Goal: Information Seeking & Learning: Learn about a topic

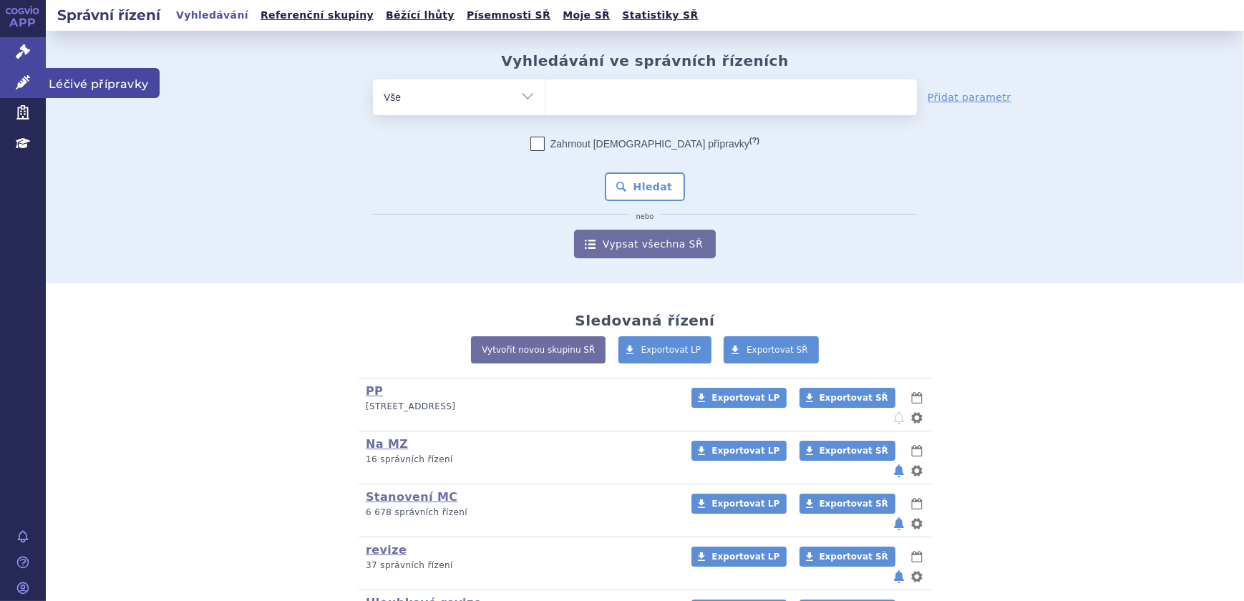
drag, startPoint x: 0, startPoint y: 0, endPoint x: 7, endPoint y: 82, distance: 81.9
click at [10, 85] on link "Léčivé přípravky" at bounding box center [23, 83] width 46 height 30
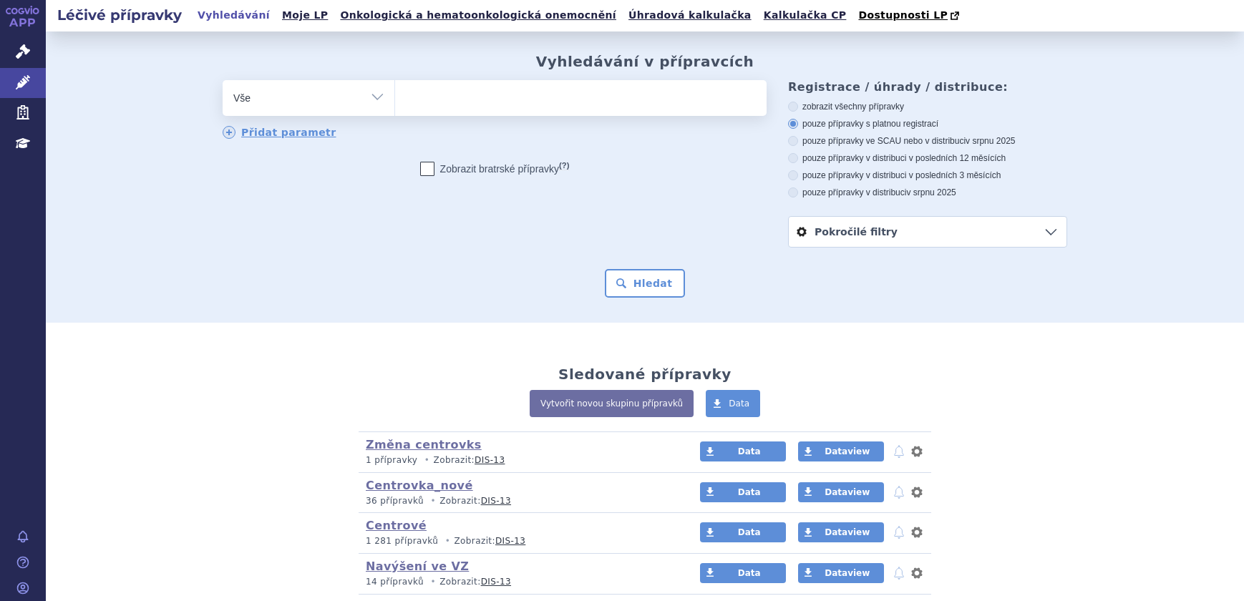
click at [422, 108] on ul at bounding box center [581, 95] width 372 height 30
click at [395, 108] on select at bounding box center [395, 97] width 1 height 36
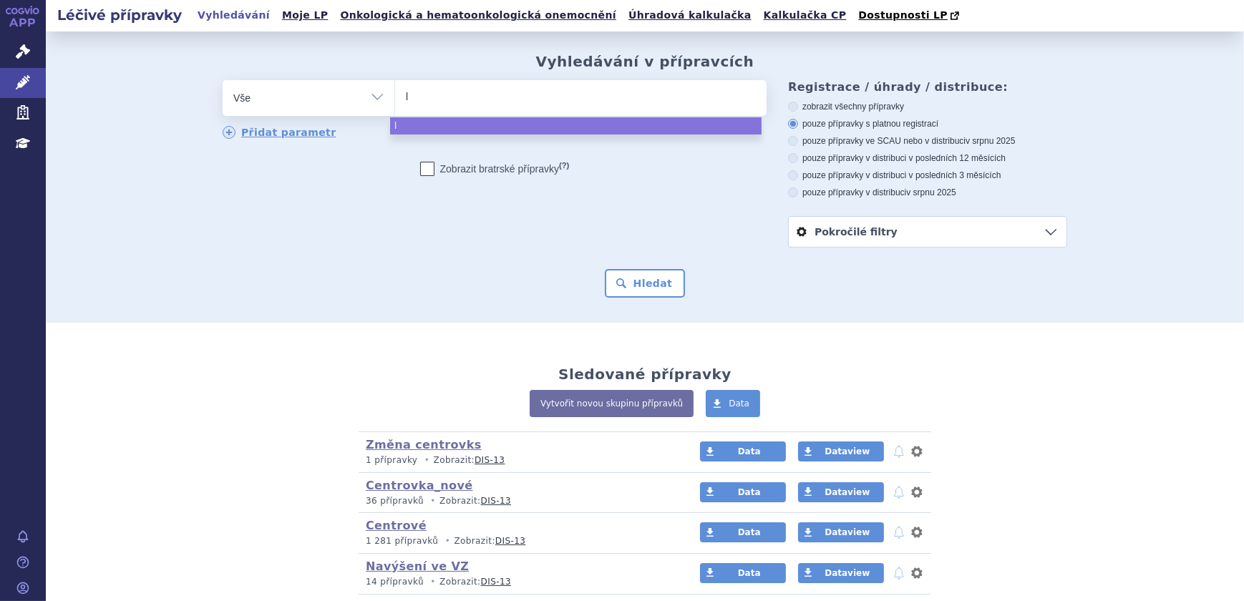
type input "le"
type input "l"
type input "pe"
type input "pel"
type input "pelg"
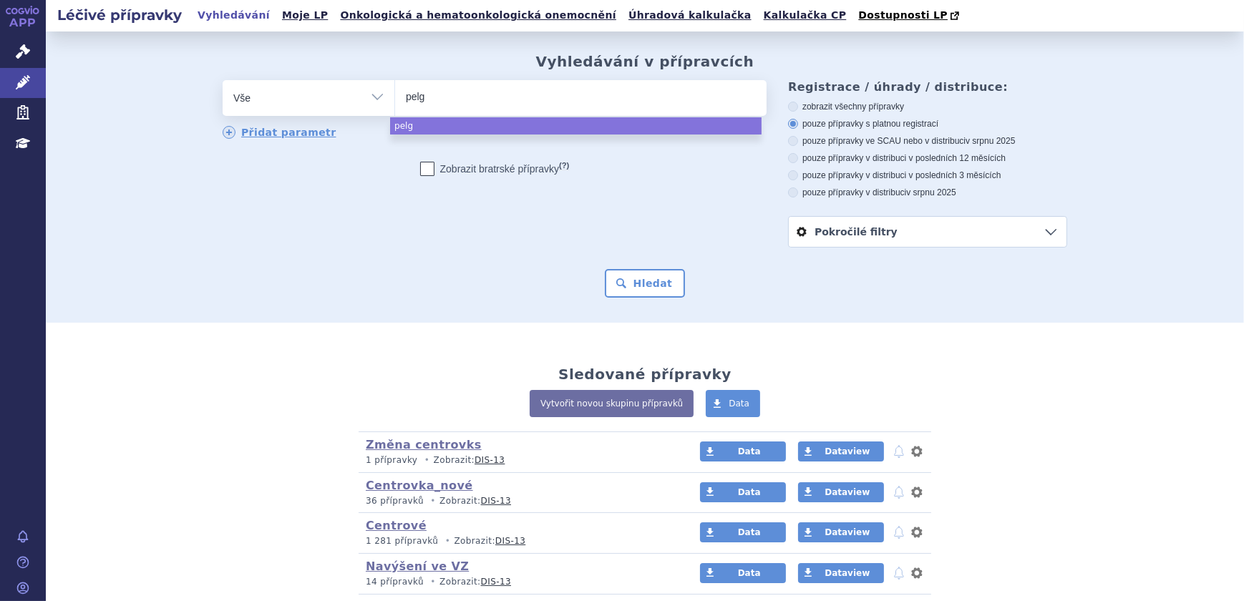
type input "pelgr"
type input "pelgraz"
select select "pelgraz"
click at [659, 291] on button "Hledat" at bounding box center [645, 283] width 81 height 29
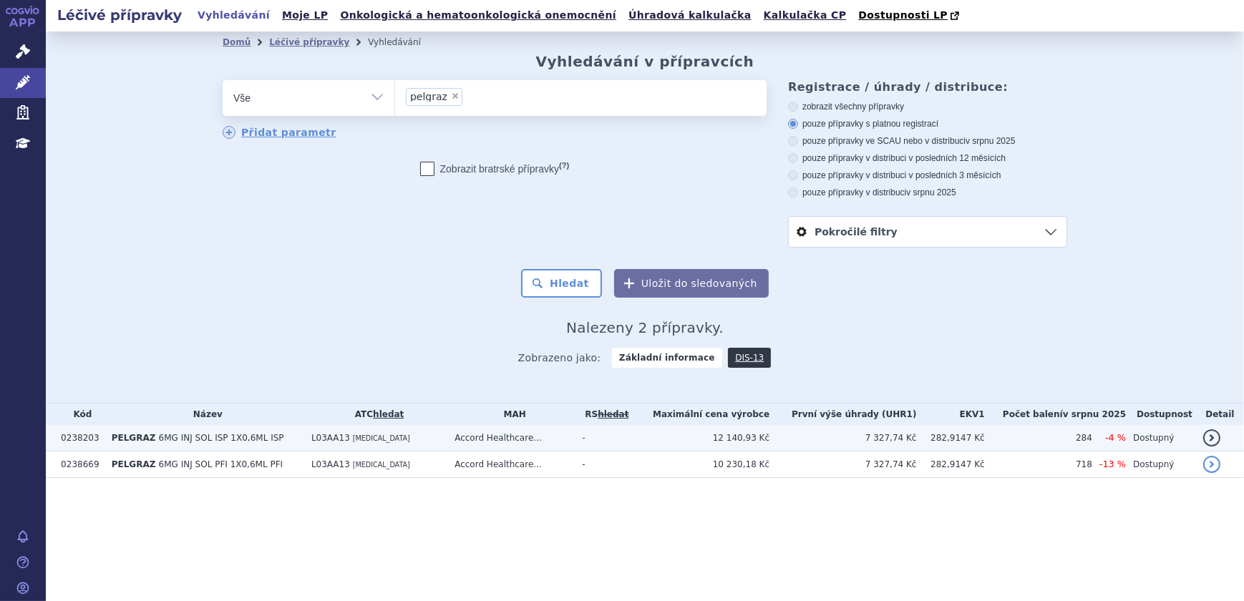
click at [843, 437] on td "7 327,74 Kč" at bounding box center [843, 438] width 147 height 26
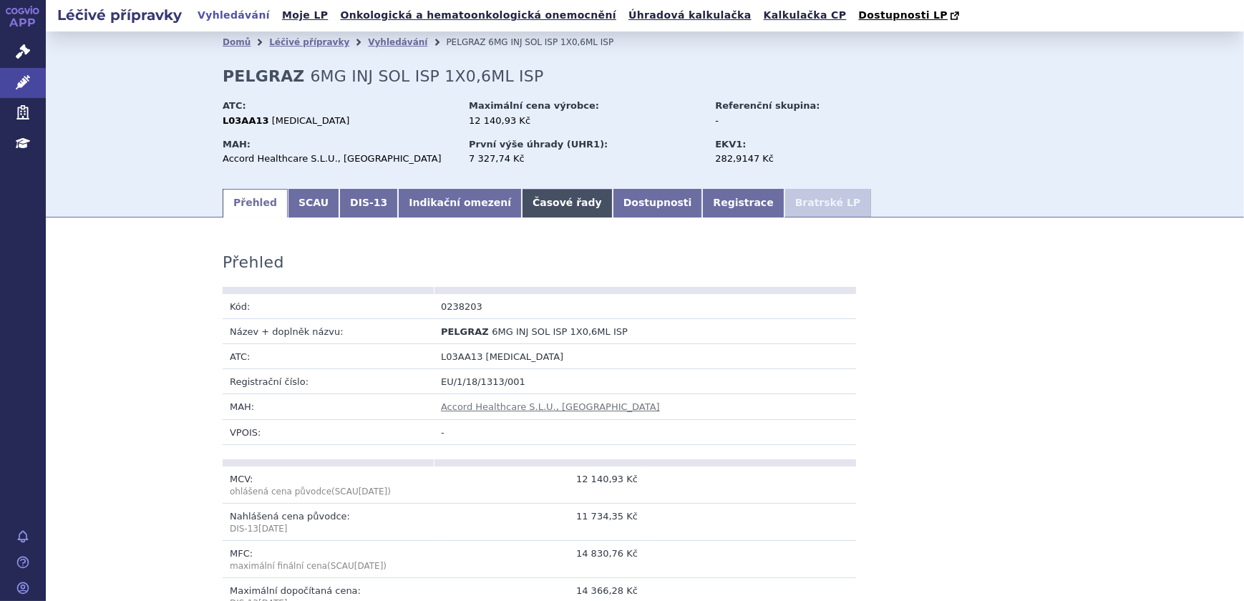
drag, startPoint x: 566, startPoint y: 204, endPoint x: 539, endPoint y: 208, distance: 26.8
click at [613, 205] on link "Dostupnosti" at bounding box center [658, 203] width 90 height 29
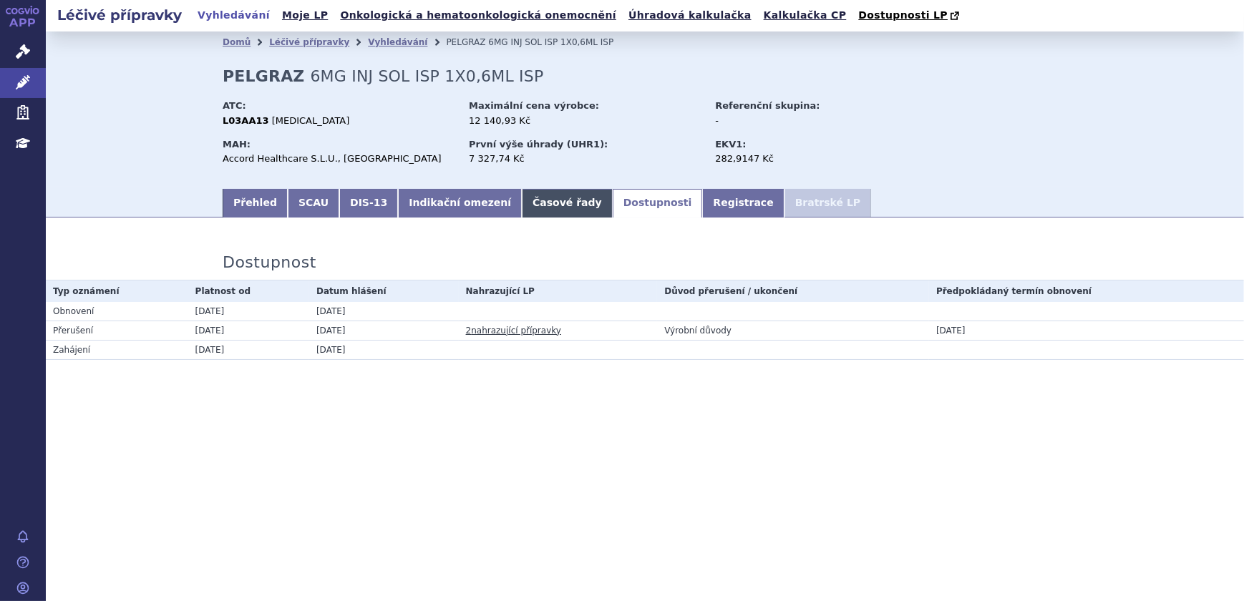
click at [539, 208] on link "Časové řady" at bounding box center [567, 203] width 91 height 29
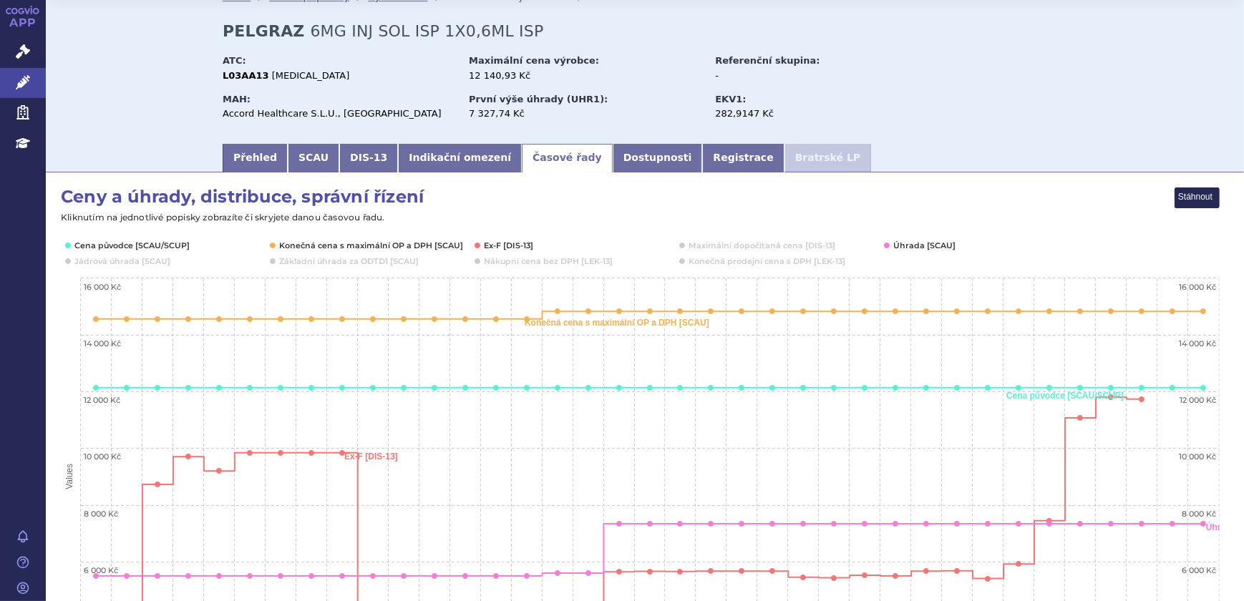
scroll to position [64, 0]
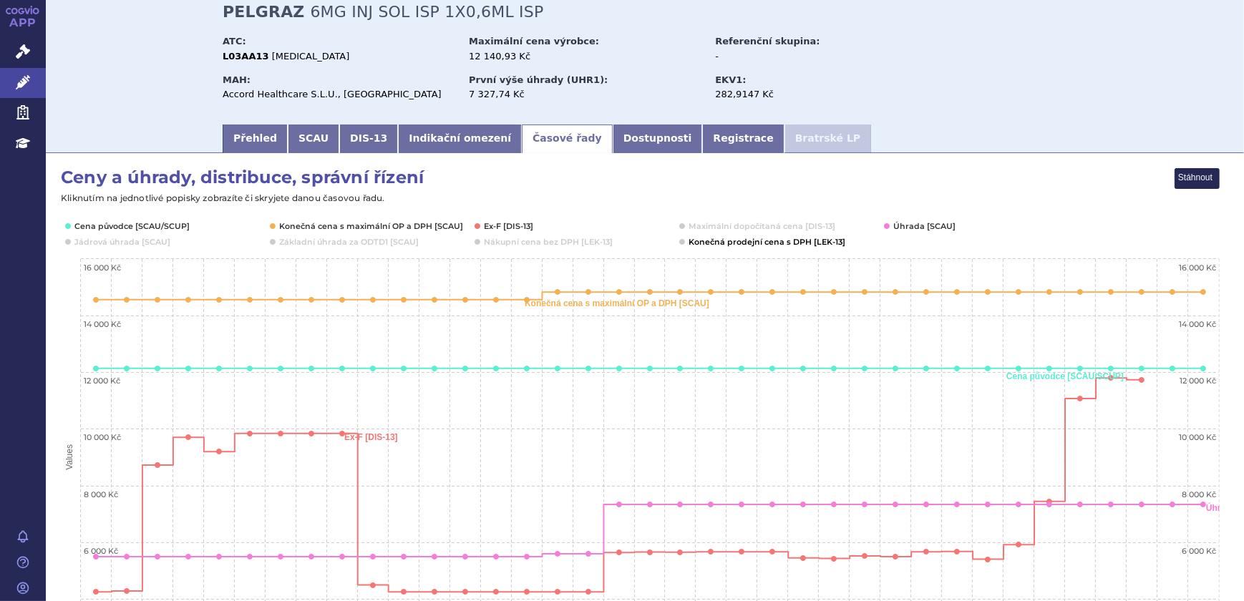
click at [745, 246] on button "Show Konečná prodejní cena s DPH [LEK-13]" at bounding box center [766, 241] width 154 height 11
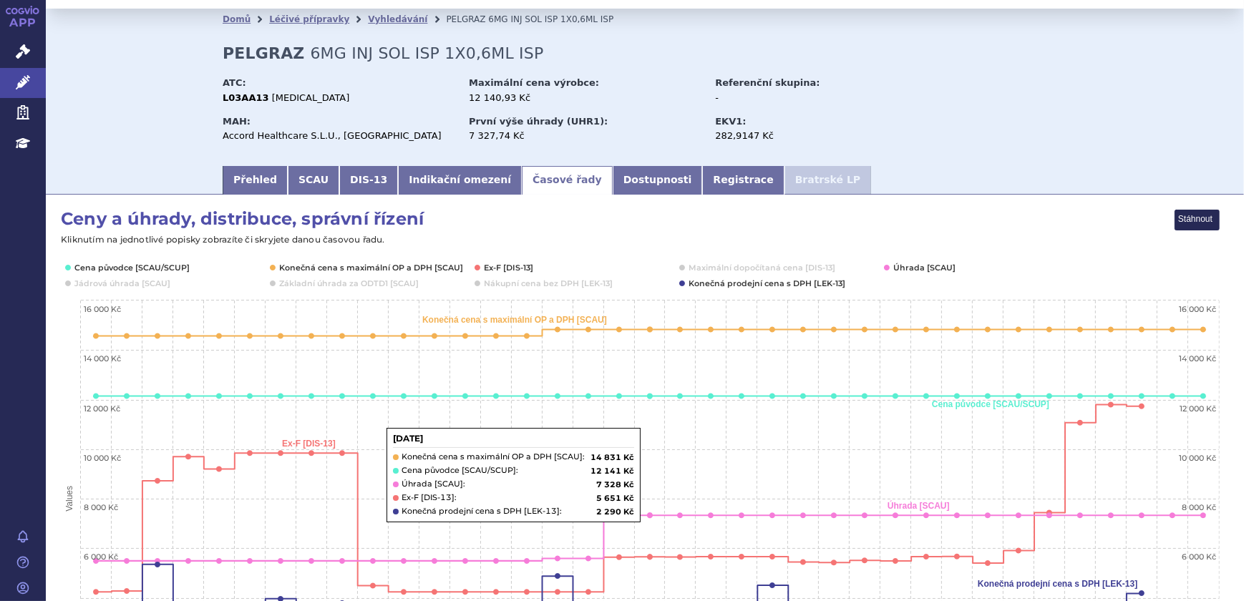
scroll to position [0, 0]
